Goal: Task Accomplishment & Management: Manage account settings

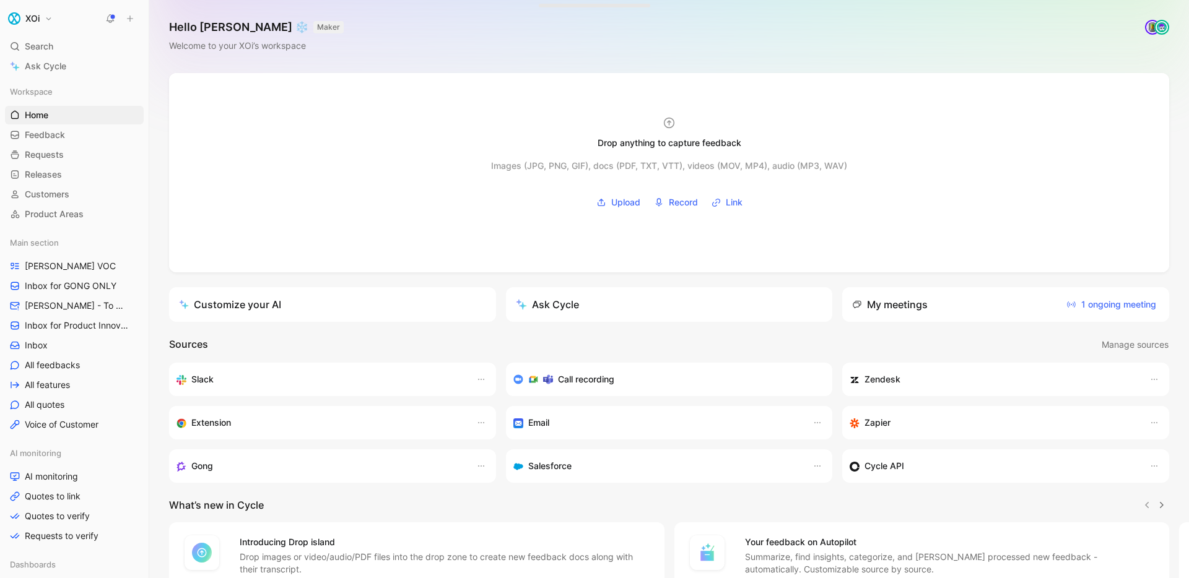
click at [41, 21] on button "XOi" at bounding box center [30, 18] width 51 height 17
click at [46, 74] on div "Account settings" at bounding box center [84, 80] width 152 height 20
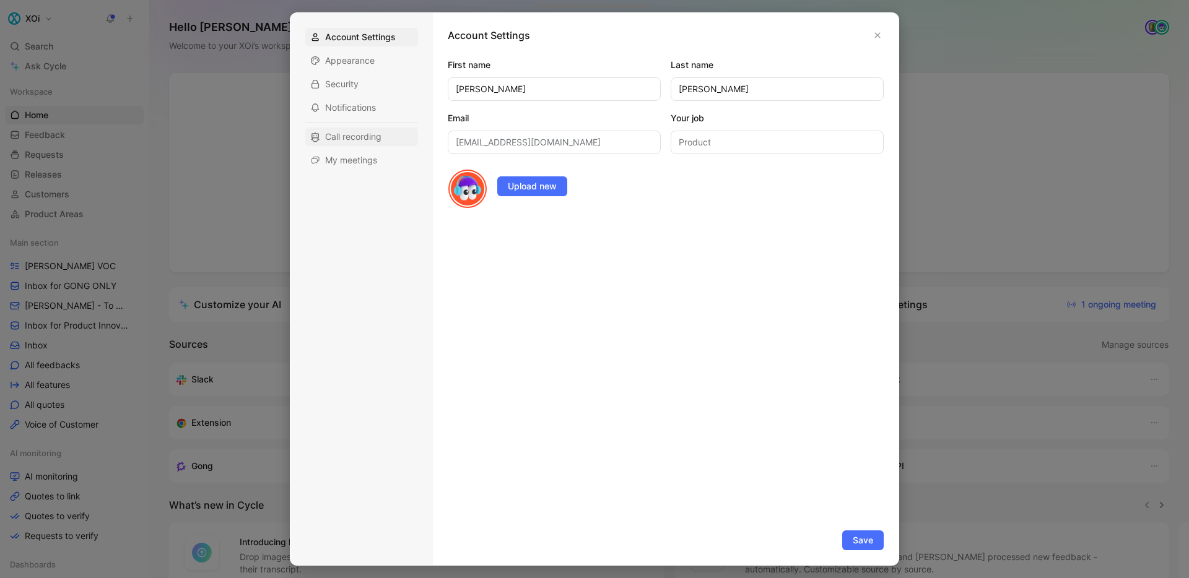
click at [348, 133] on span "Call recording" at bounding box center [353, 137] width 56 height 12
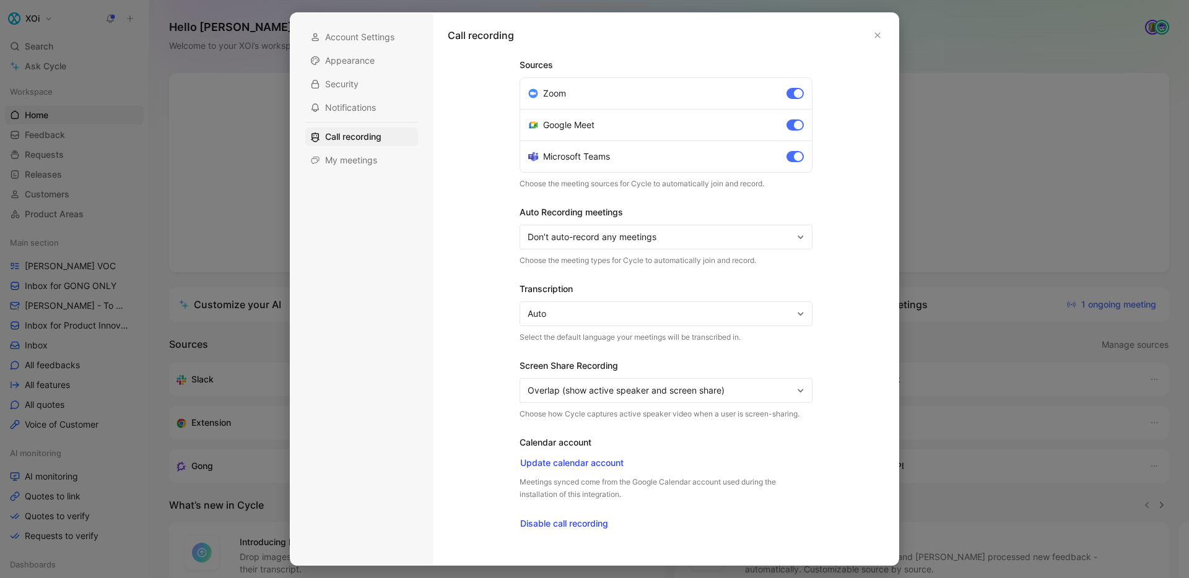
click at [548, 237] on span "Don’t auto-record any meetings" at bounding box center [660, 237] width 265 height 15
click at [791, 93] on div at bounding box center [794, 93] width 17 height 11
click at [0, 0] on input "Zoom" at bounding box center [0, 0] width 0 height 0
click at [793, 122] on div at bounding box center [794, 125] width 17 height 11
click at [0, 0] on input "Google Meet" at bounding box center [0, 0] width 0 height 0
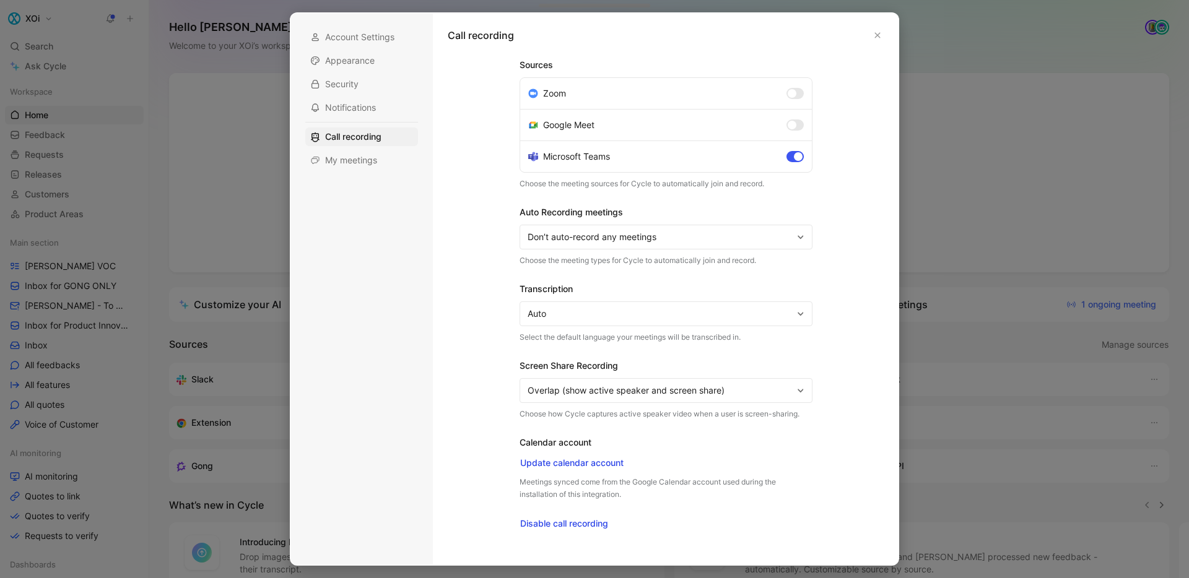
click at [795, 153] on div at bounding box center [798, 156] width 9 height 9
click at [0, 0] on input "Microsoft Teams" at bounding box center [0, 0] width 0 height 0
click at [454, 266] on div "Sources Zoom Google Meet Microsoft Teams Choose the meeting sources for Cycle t…" at bounding box center [665, 304] width 448 height 493
click at [876, 33] on icon "button" at bounding box center [878, 36] width 6 height 6
